Goal: Transaction & Acquisition: Purchase product/service

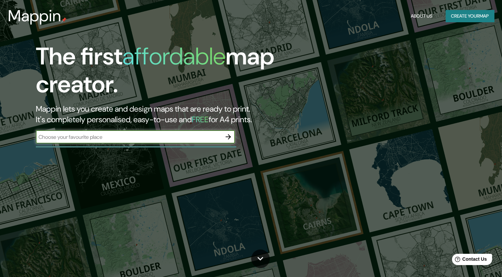
click at [229, 135] on icon "button" at bounding box center [228, 136] width 5 height 5
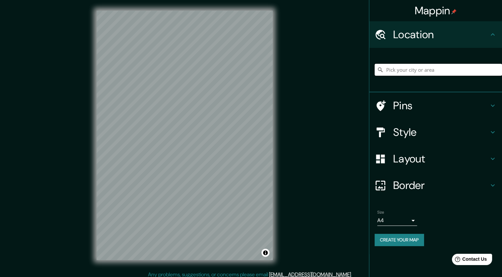
click at [398, 70] on input "Pick your city or area" at bounding box center [438, 70] width 127 height 12
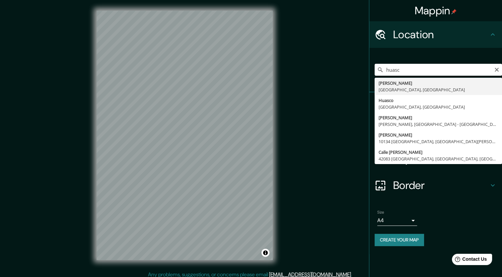
type input "[PERSON_NAME], [GEOGRAPHIC_DATA], [GEOGRAPHIC_DATA]"
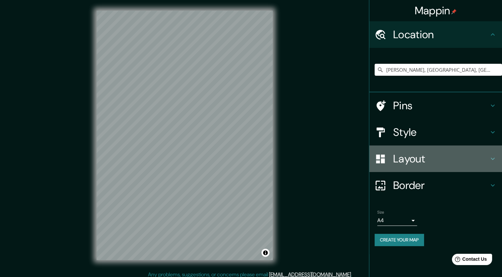
click at [400, 158] on h4 "Layout" at bounding box center [441, 158] width 96 height 13
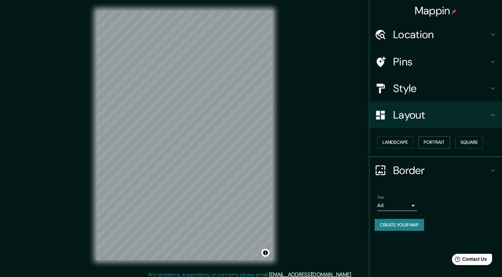
click at [440, 143] on button "Portrait" at bounding box center [434, 142] width 32 height 12
click at [409, 142] on button "Landscape" at bounding box center [395, 142] width 36 height 12
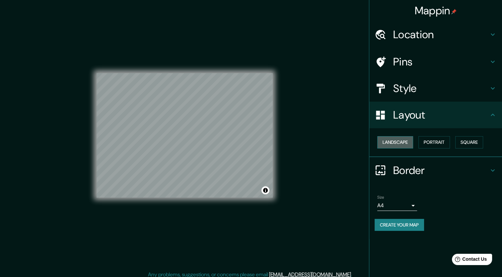
click at [409, 142] on button "Landscape" at bounding box center [395, 142] width 36 height 12
click at [426, 140] on button "Portrait" at bounding box center [434, 142] width 32 height 12
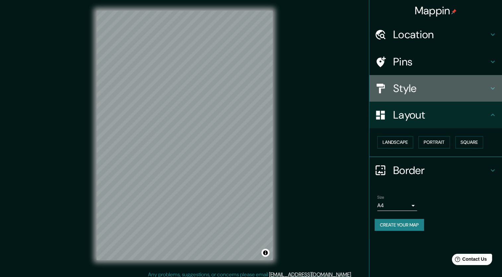
click at [437, 91] on h4 "Style" at bounding box center [441, 88] width 96 height 13
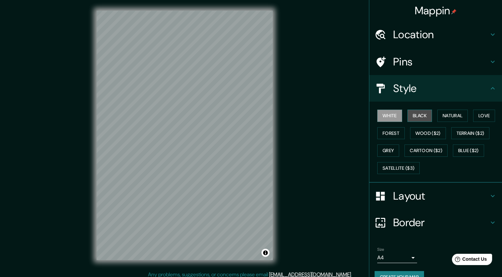
click at [422, 112] on button "Black" at bounding box center [419, 115] width 25 height 12
click at [384, 114] on button "White" at bounding box center [389, 115] width 25 height 12
click at [409, 120] on button "Black" at bounding box center [419, 115] width 25 height 12
click at [440, 120] on button "Natural" at bounding box center [452, 115] width 31 height 12
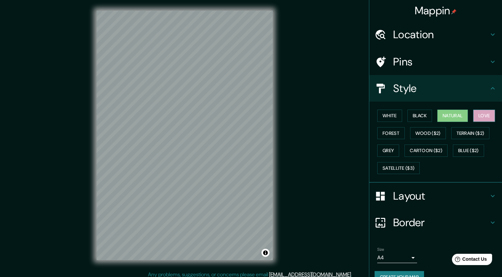
click at [474, 120] on button "Love" at bounding box center [484, 115] width 22 height 12
click at [381, 134] on button "Forest" at bounding box center [391, 133] width 28 height 12
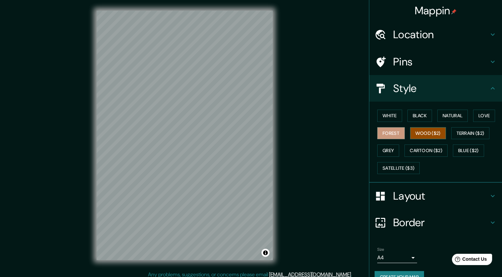
click at [422, 135] on button "Wood ($2)" at bounding box center [428, 133] width 36 height 12
click at [387, 167] on button "Satellite ($3)" at bounding box center [398, 168] width 42 height 12
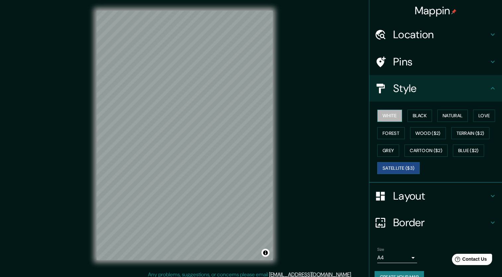
click at [392, 117] on button "White" at bounding box center [389, 115] width 25 height 12
click at [393, 166] on button "Satellite ($3)" at bounding box center [398, 168] width 42 height 12
click at [381, 119] on button "White" at bounding box center [389, 115] width 25 height 12
click at [394, 164] on button "Satellite ($3)" at bounding box center [398, 168] width 42 height 12
click at [394, 111] on button "White" at bounding box center [389, 115] width 25 height 12
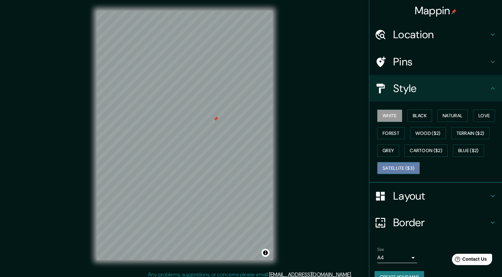
click at [382, 168] on button "Satellite ($3)" at bounding box center [398, 168] width 42 height 12
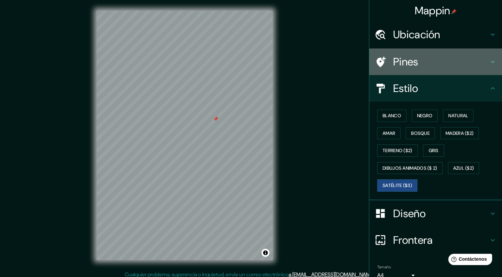
click at [393, 61] on h4 "Pines" at bounding box center [441, 61] width 96 height 13
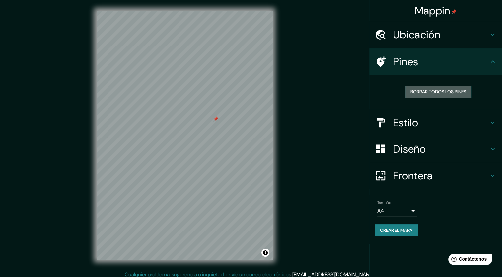
click at [426, 89] on font "Borrar todos los pines" at bounding box center [438, 92] width 56 height 8
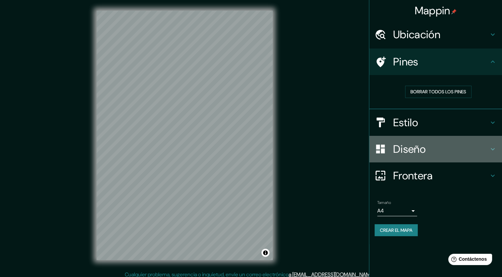
drag, startPoint x: 401, startPoint y: 145, endPoint x: 403, endPoint y: 152, distance: 6.9
click at [401, 147] on h4 "Diseño" at bounding box center [441, 148] width 96 height 13
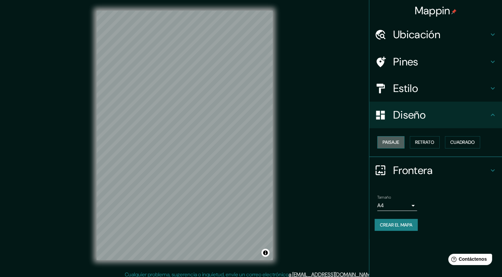
click at [393, 146] on button "Paisaje" at bounding box center [390, 142] width 27 height 12
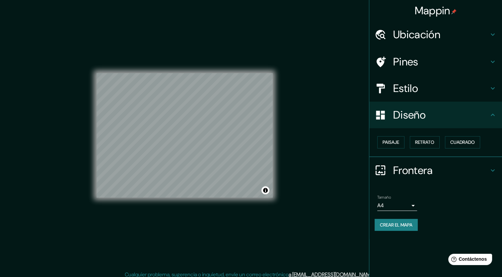
click at [403, 95] on h4 "Estilo" at bounding box center [441, 88] width 96 height 13
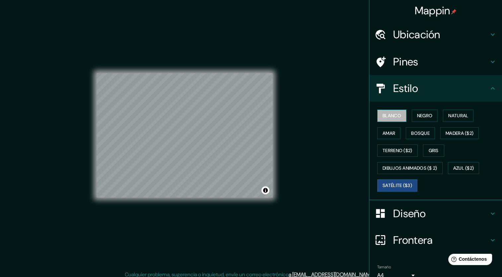
click at [391, 111] on font "Blanco" at bounding box center [392, 115] width 19 height 8
click at [417, 114] on font "Negro" at bounding box center [425, 115] width 16 height 8
click at [395, 183] on font "Satélite ($3)" at bounding box center [398, 185] width 30 height 8
click at [392, 120] on button "Blanco" at bounding box center [391, 115] width 29 height 12
click at [384, 181] on font "Satélite ($3)" at bounding box center [398, 185] width 30 height 8
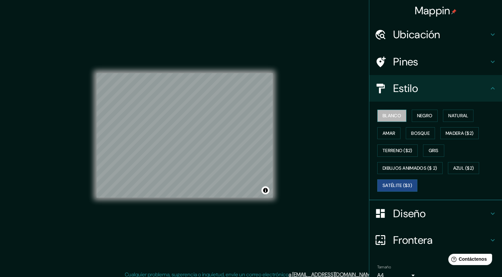
click at [383, 115] on font "Blanco" at bounding box center [392, 115] width 19 height 8
click at [383, 188] on font "Satélite ($3)" at bounding box center [398, 185] width 30 height 8
click at [383, 116] on font "Blanco" at bounding box center [392, 115] width 19 height 8
click at [417, 117] on font "Negro" at bounding box center [425, 115] width 16 height 8
click at [391, 187] on font "Satélite ($3)" at bounding box center [398, 185] width 30 height 8
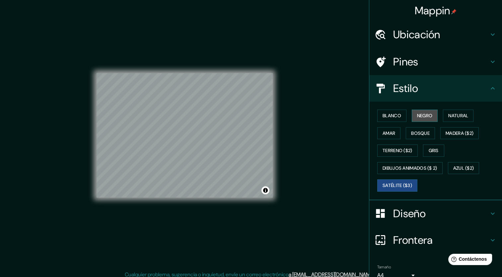
click at [417, 121] on button "Negro" at bounding box center [425, 115] width 26 height 12
click at [388, 186] on font "Satélite ($3)" at bounding box center [398, 185] width 30 height 8
click at [388, 135] on font "Amar" at bounding box center [389, 133] width 13 height 8
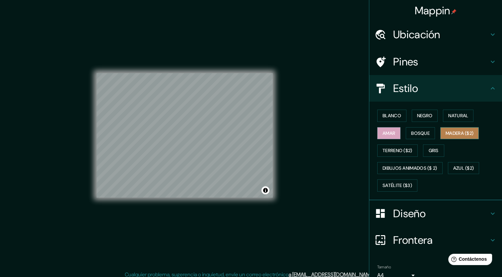
click at [453, 135] on font "Madera ($2)" at bounding box center [460, 133] width 28 height 8
click at [415, 135] on font "Bosque" at bounding box center [420, 133] width 19 height 8
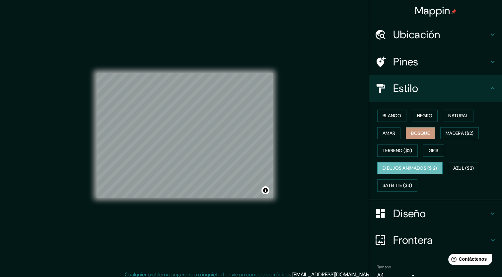
click at [403, 165] on font "Dibujos animados ($ 2)" at bounding box center [410, 168] width 55 height 8
click at [461, 165] on font "Azul ($2)" at bounding box center [463, 168] width 21 height 8
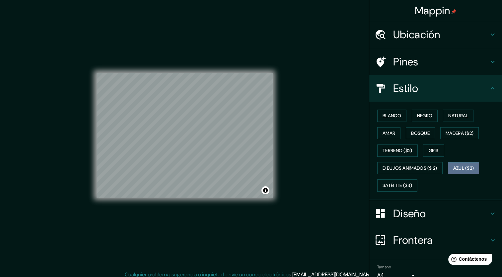
click at [453, 172] on button "Azul ($2)" at bounding box center [464, 168] width 32 height 12
click at [429, 151] on font "Gris" at bounding box center [434, 150] width 10 height 8
